Goal: Find specific page/section: Find specific page/section

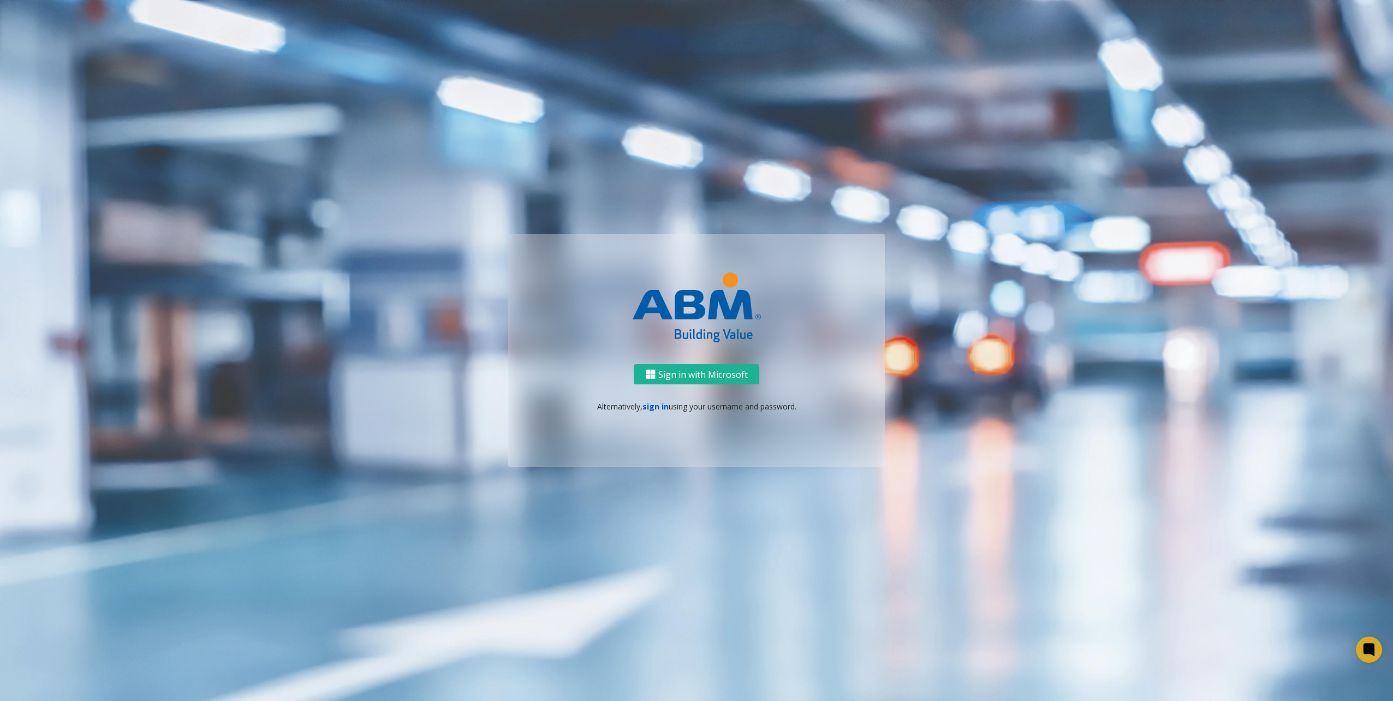
click at [645, 410] on link "sign in" at bounding box center [655, 406] width 26 height 10
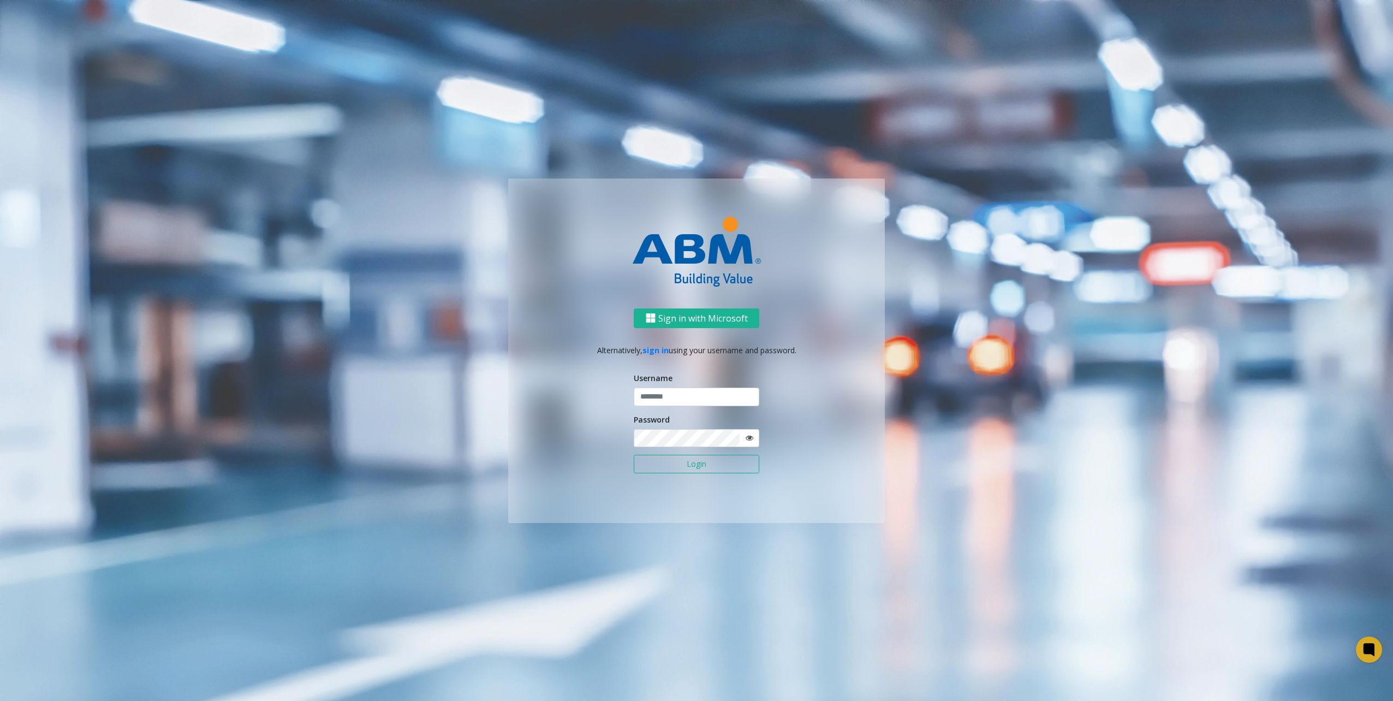
click at [705, 418] on div "Password" at bounding box center [697, 431] width 126 height 34
drag, startPoint x: 706, startPoint y: 413, endPoint x: 708, endPoint y: 403, distance: 10.0
click at [704, 410] on form "Username Password Login" at bounding box center [697, 428] width 126 height 112
click at [711, 399] on input "text" at bounding box center [697, 397] width 126 height 19
type input "********"
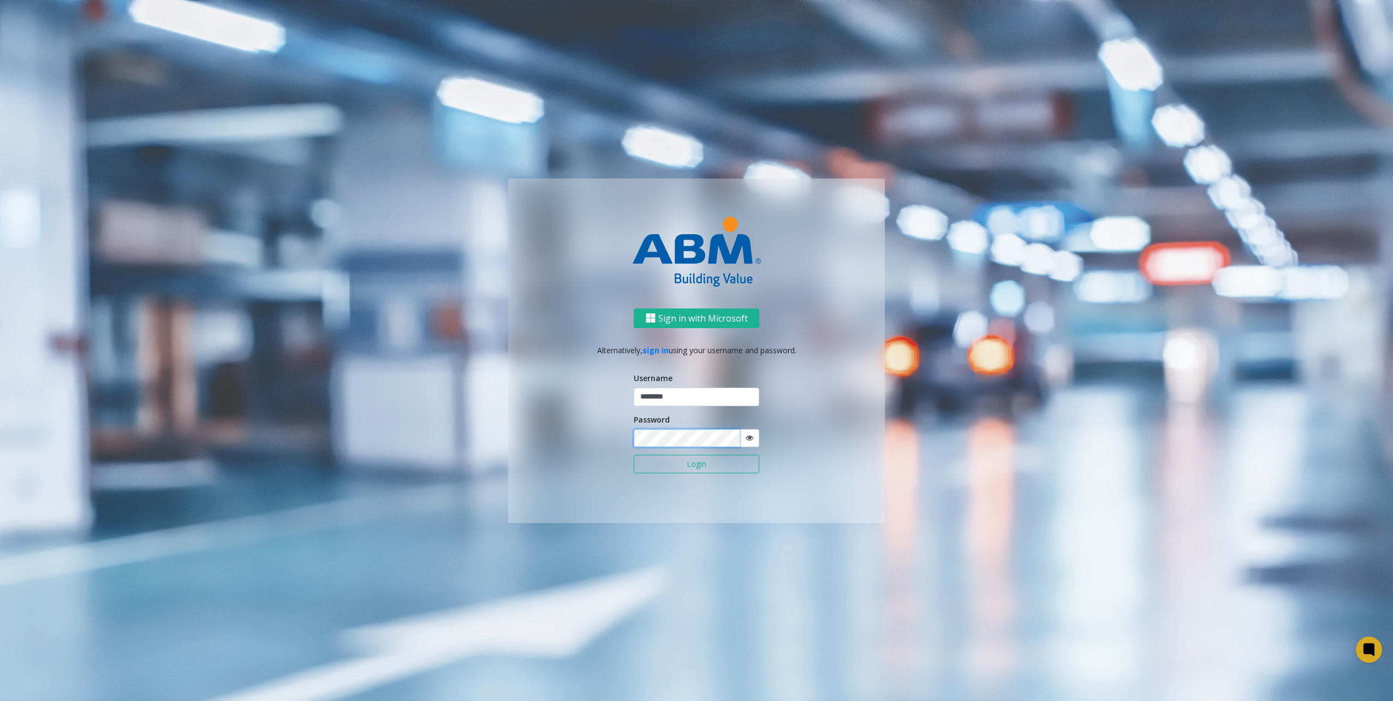
click at [634, 455] on button "Login" at bounding box center [697, 464] width 126 height 19
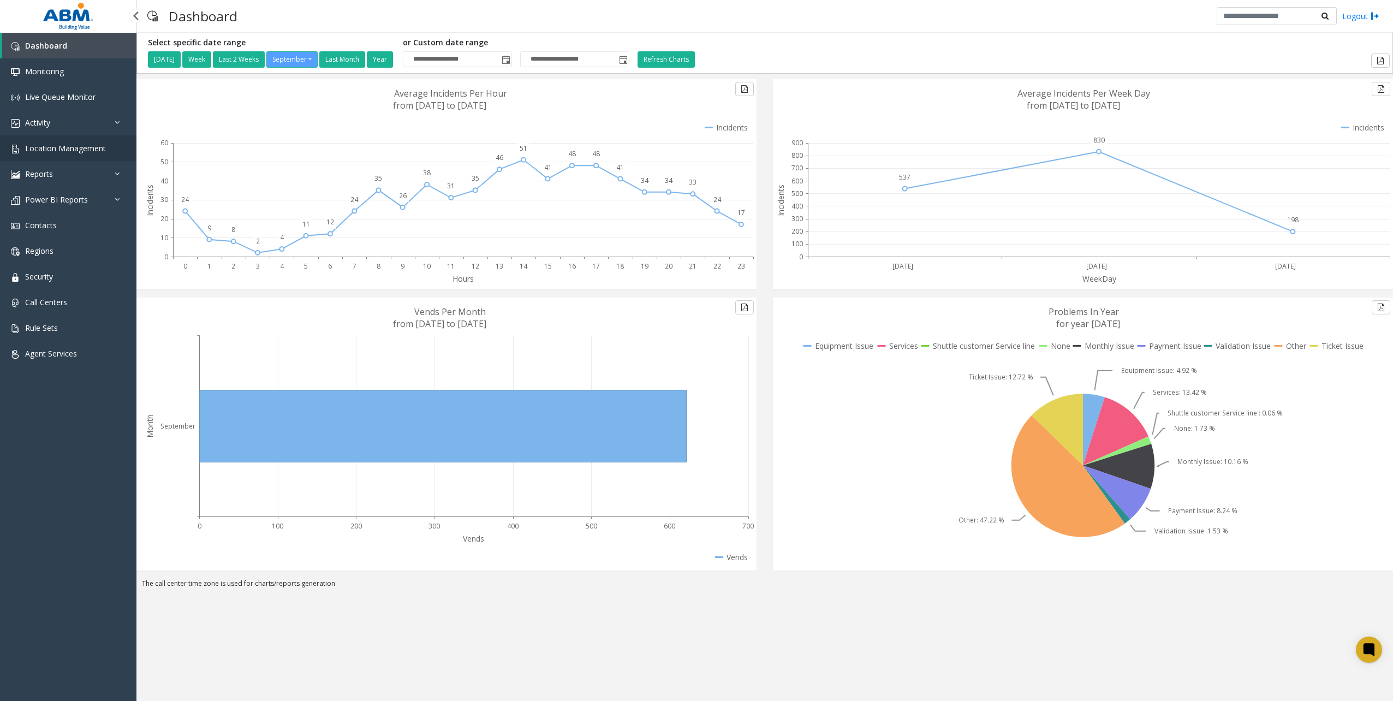
click at [58, 155] on link "Location Management" at bounding box center [68, 148] width 136 height 26
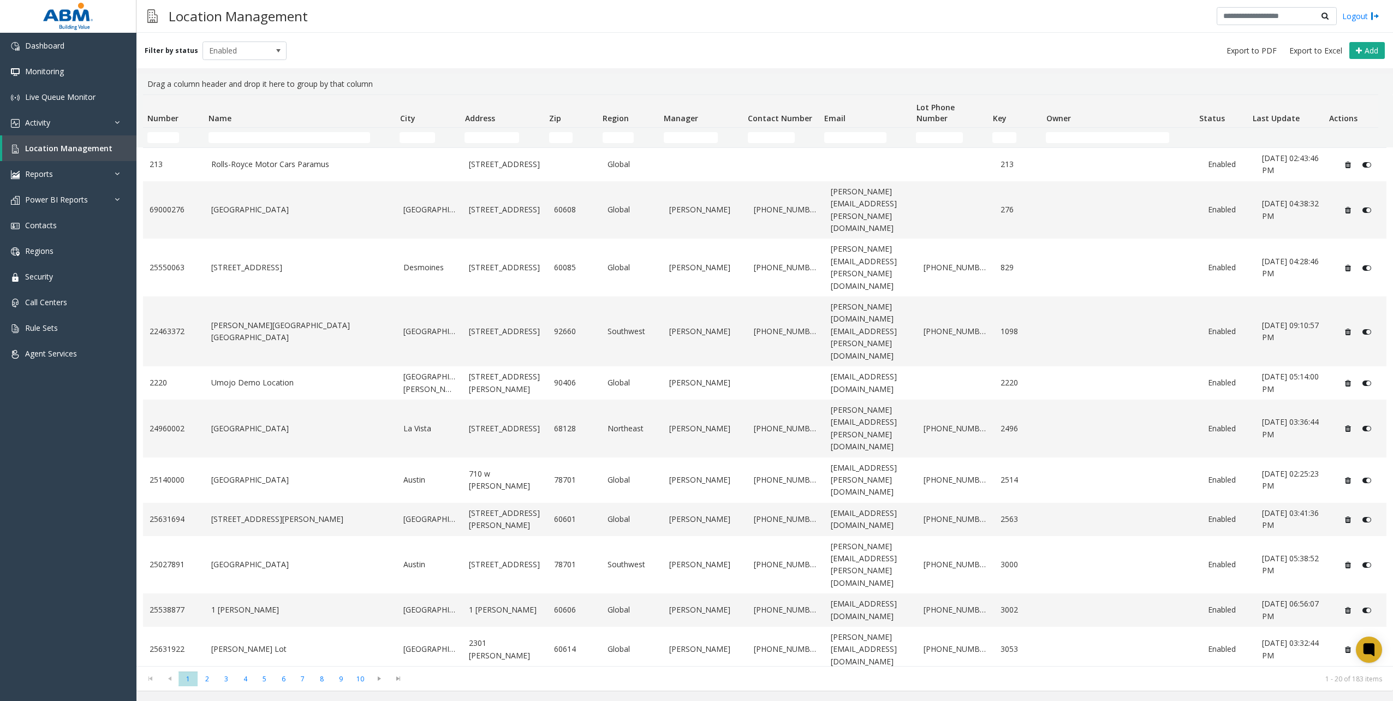
click at [269, 135] on td "Name Filter" at bounding box center [299, 138] width 191 height 20
click at [269, 135] on input "Name Filter" at bounding box center [290, 137] width 162 height 11
type input "*******"
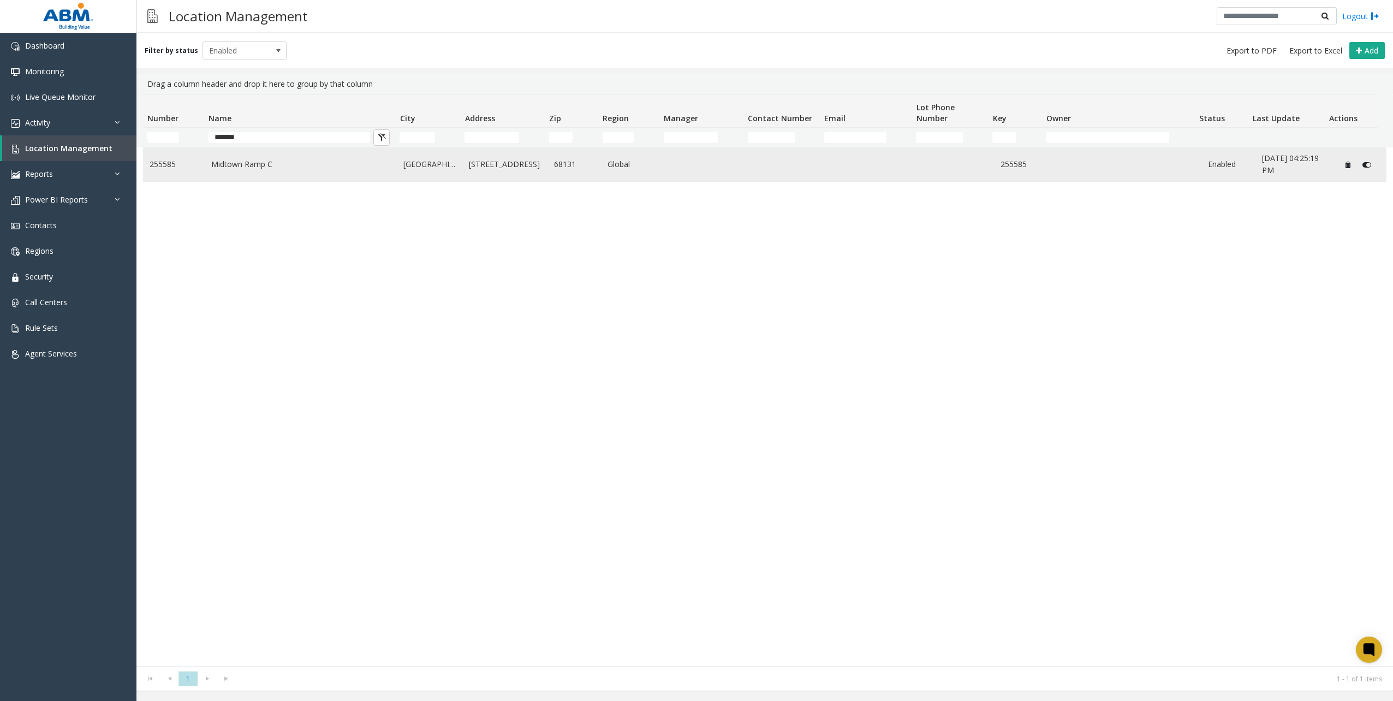
click at [420, 162] on link "[GEOGRAPHIC_DATA]" at bounding box center [429, 164] width 52 height 12
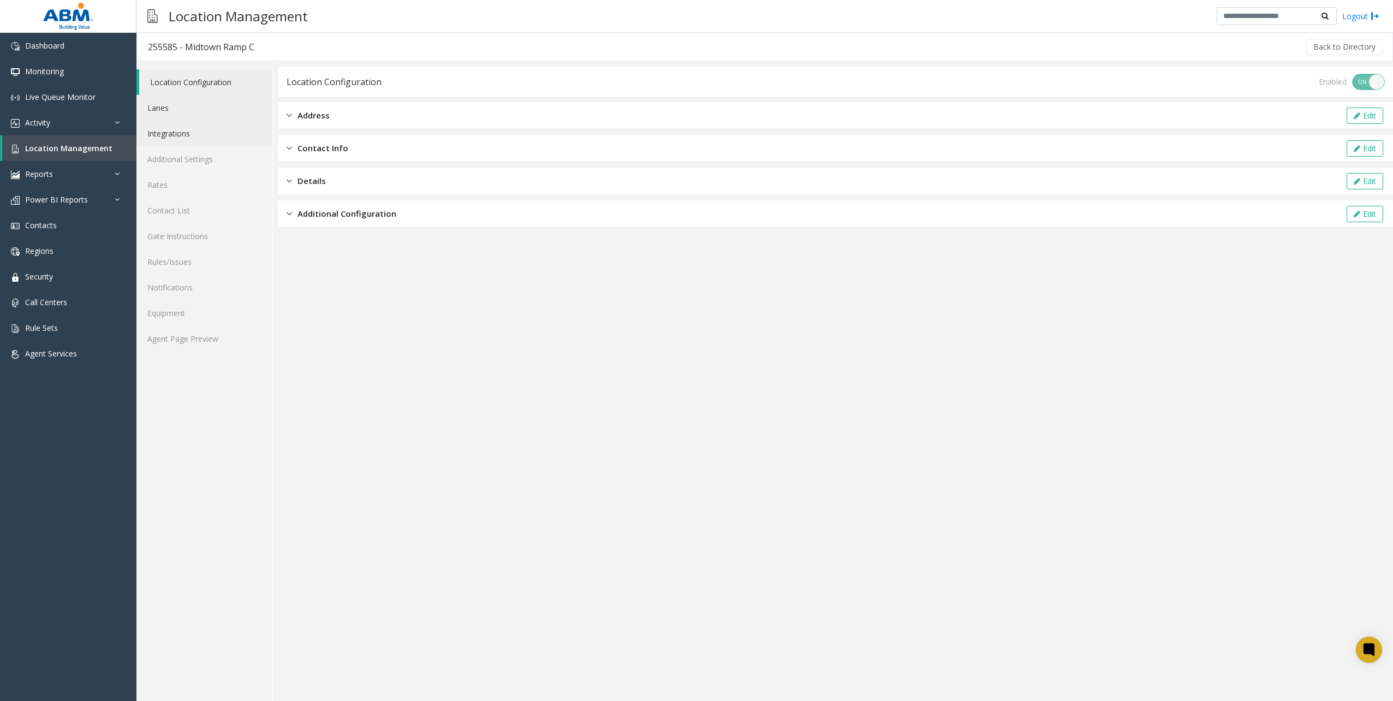
click at [228, 121] on ul "Location Configuration Lanes Integrations Additional Settings Rates Contact Lis…" at bounding box center [204, 210] width 136 height 282
click at [220, 108] on link "Lanes" at bounding box center [204, 108] width 136 height 26
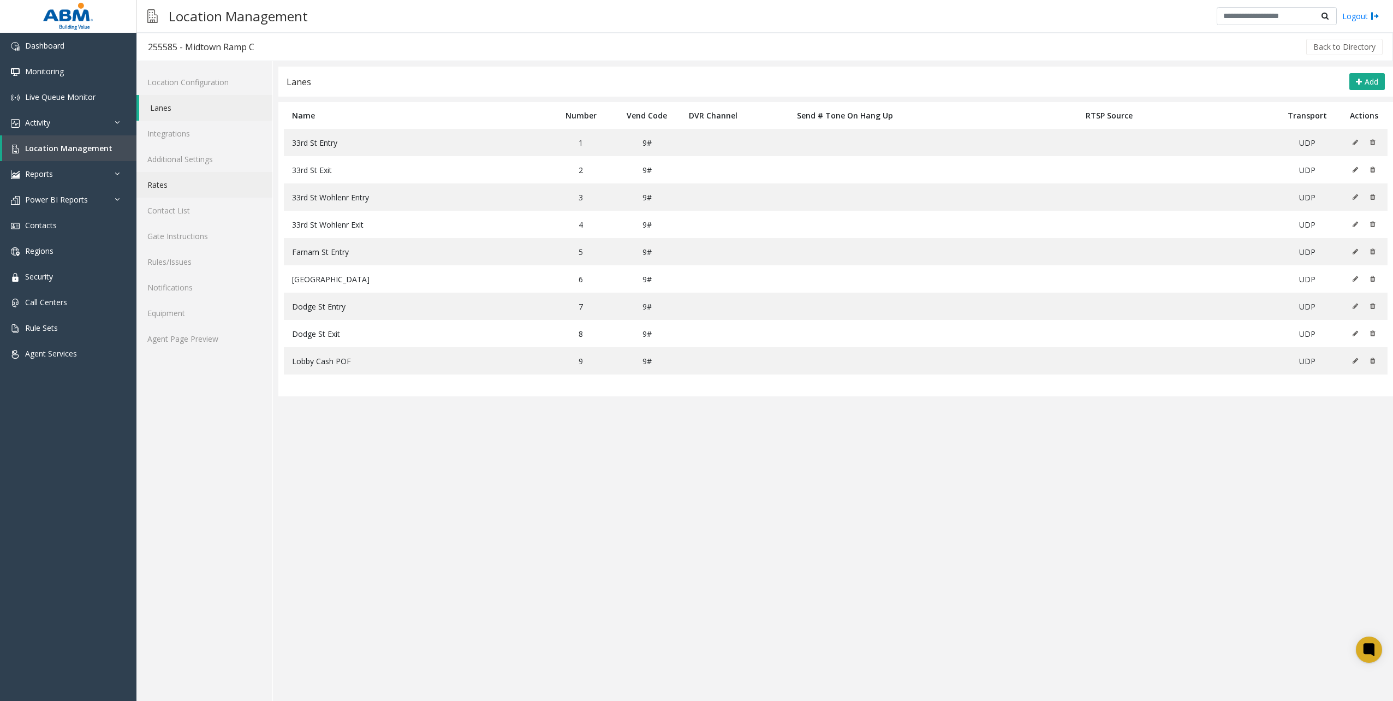
click at [195, 174] on link "Rates" at bounding box center [204, 185] width 136 height 26
